Goal: Task Accomplishment & Management: Complete application form

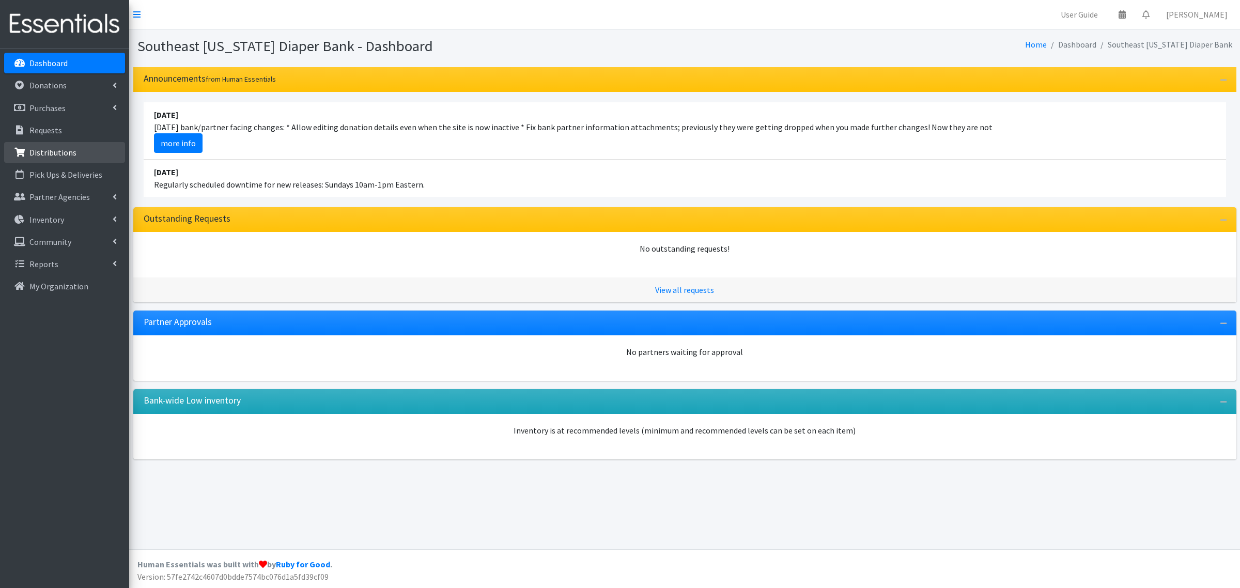
click at [68, 144] on link "Distributions" at bounding box center [64, 152] width 121 height 21
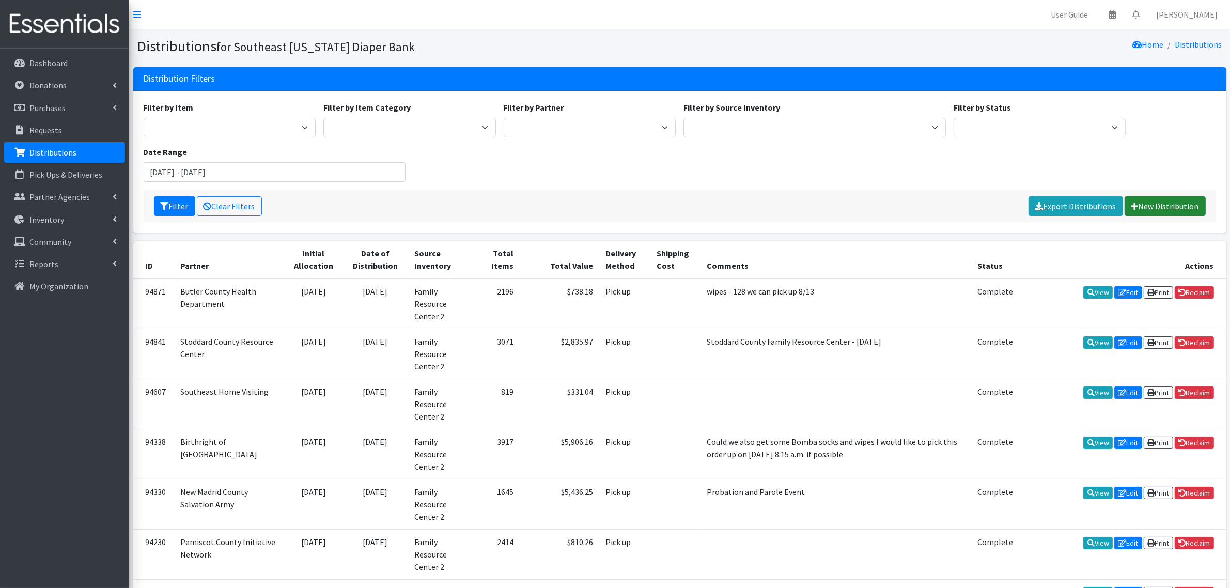
click at [1125, 203] on link "New Distribution" at bounding box center [1165, 206] width 81 height 20
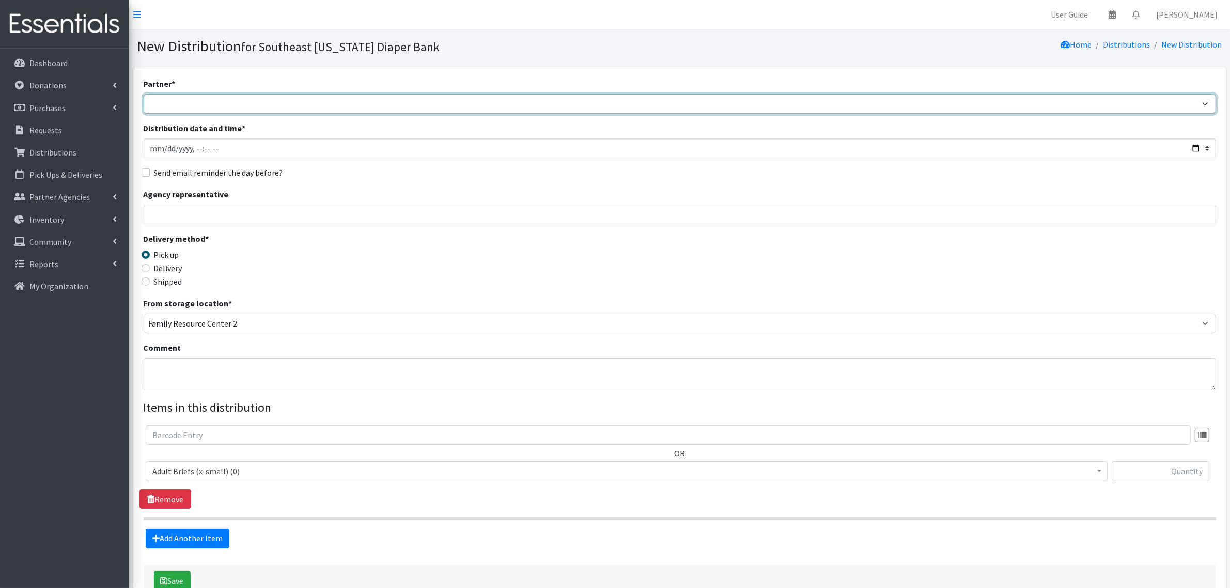
click at [248, 106] on select "ASPIRE WOMEN'S CENTER Bell City Head Start Birthright of Cape & Marble Hill Boo…" at bounding box center [680, 104] width 1073 height 20
select select "72"
click at [144, 94] on select "ASPIRE WOMEN'S CENTER Bell City Head Start Birthright of Cape & Marble Hill Boo…" at bounding box center [680, 104] width 1073 height 20
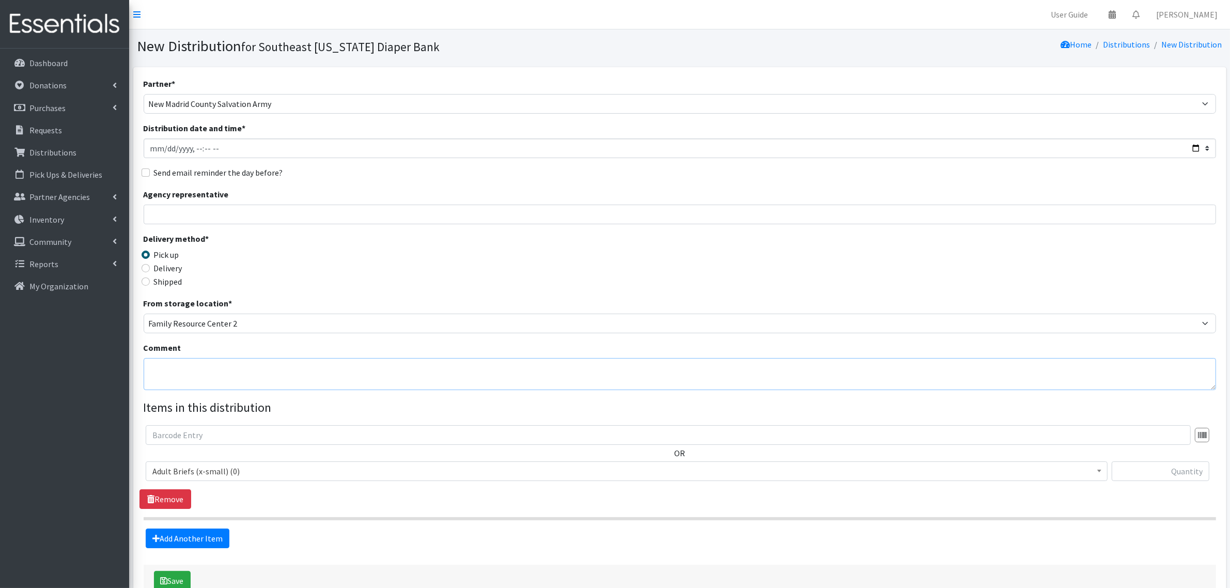
click at [199, 371] on textarea "Comment" at bounding box center [680, 374] width 1073 height 32
type textarea "Gideon Event"
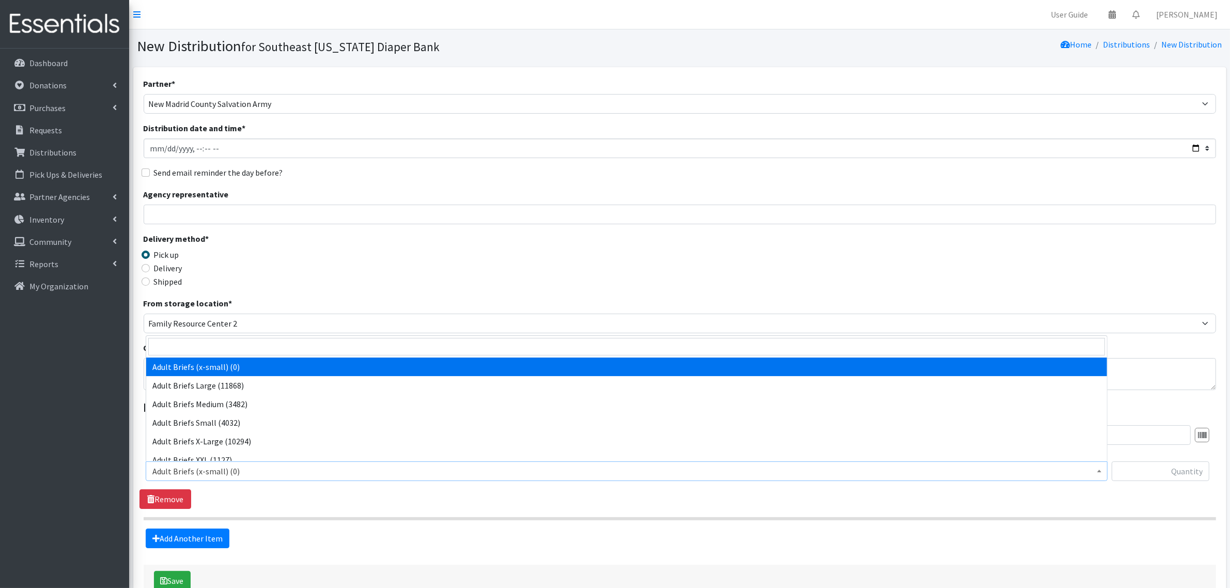
click at [188, 468] on span "Adult Briefs (x-small) (0)" at bounding box center [626, 471] width 949 height 14
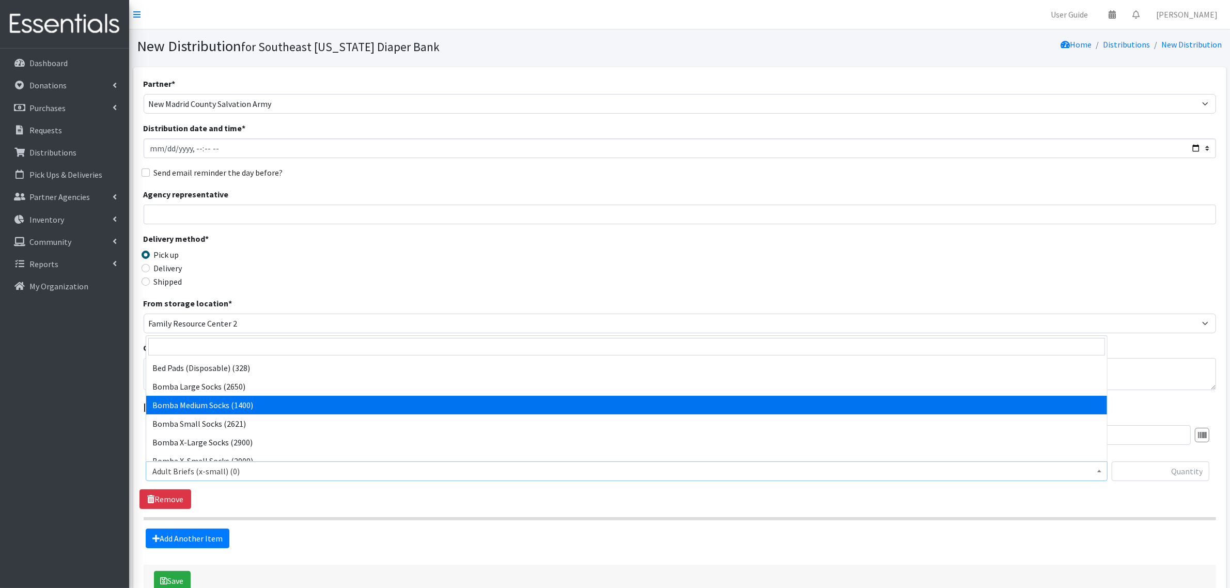
scroll to position [65, 0]
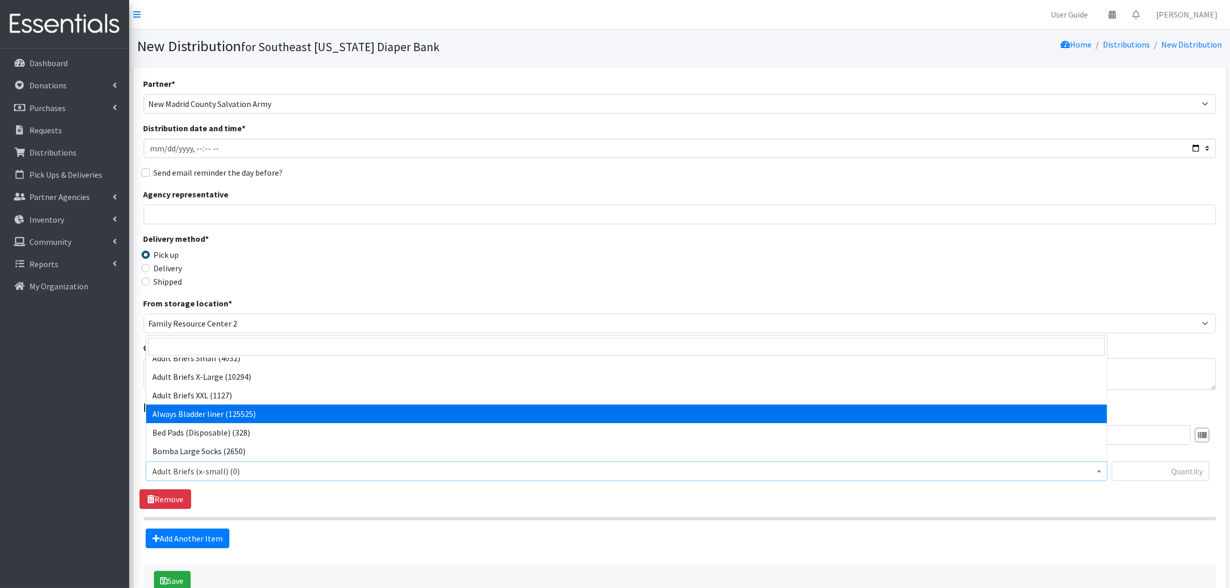
select select "4528"
